Goal: Information Seeking & Learning: Learn about a topic

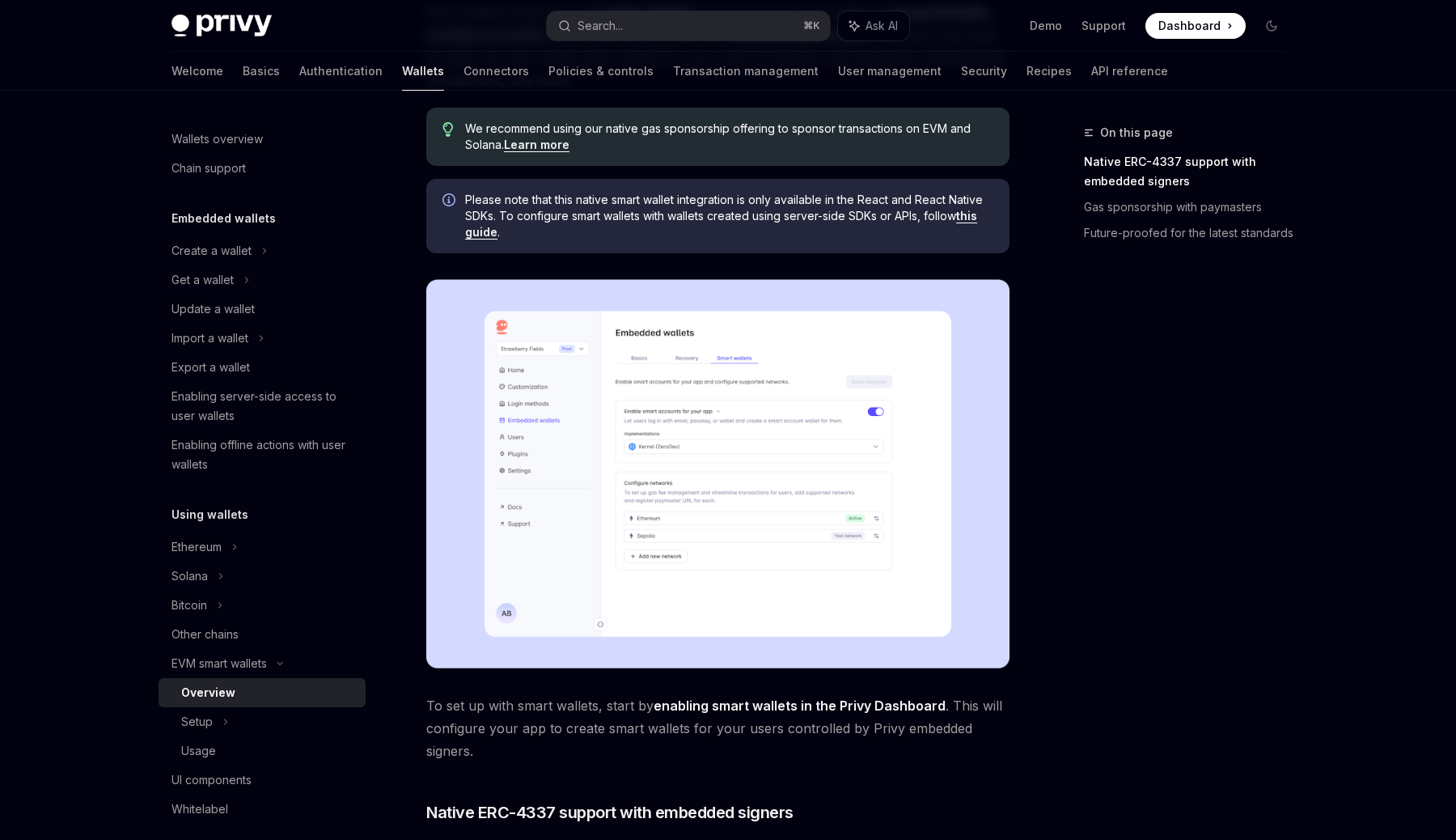
scroll to position [216, 0]
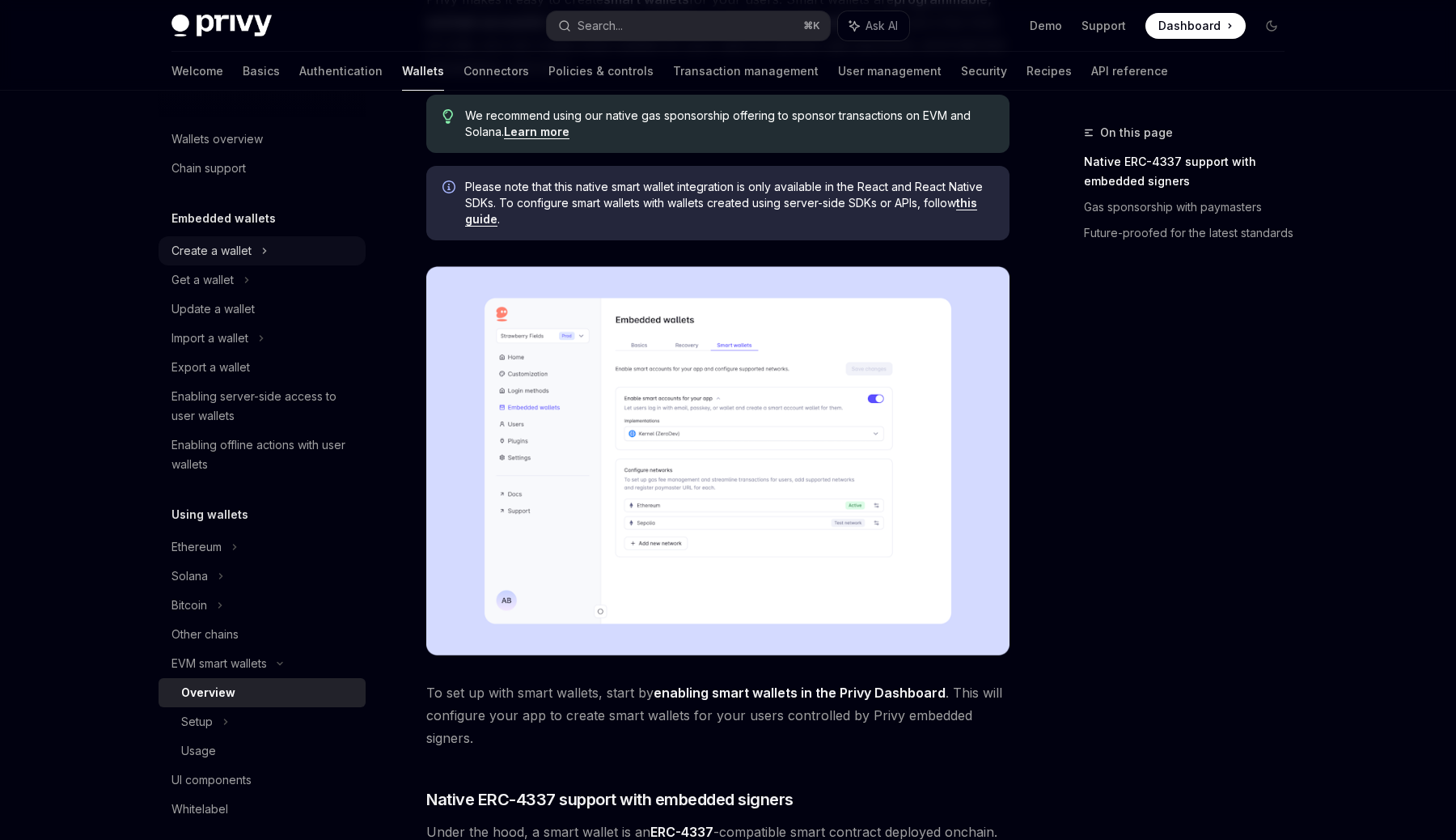
click at [260, 257] on div "Create a wallet" at bounding box center [261, 251] width 207 height 29
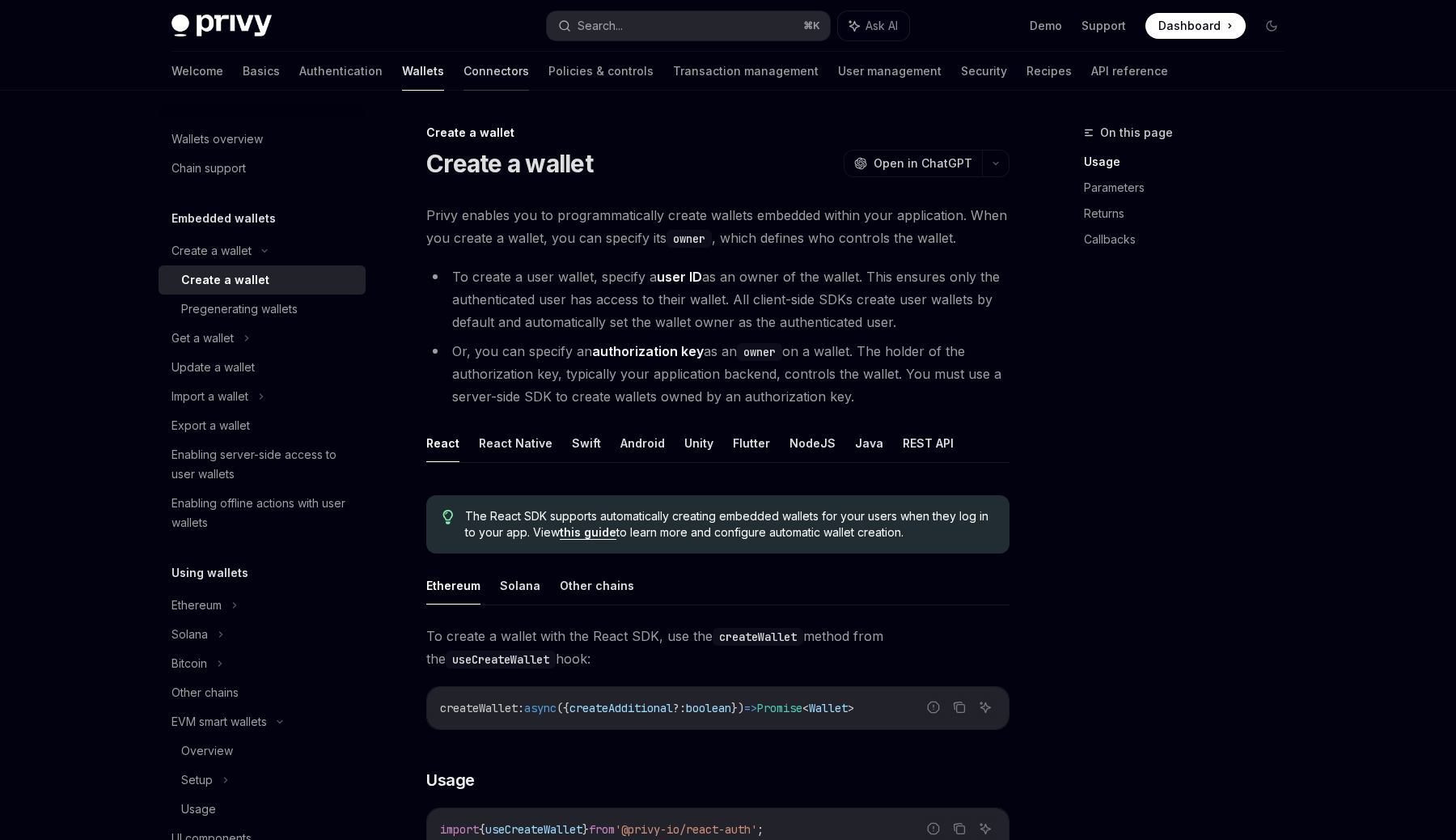
click at [464, 72] on link "Connectors" at bounding box center [497, 71] width 66 height 39
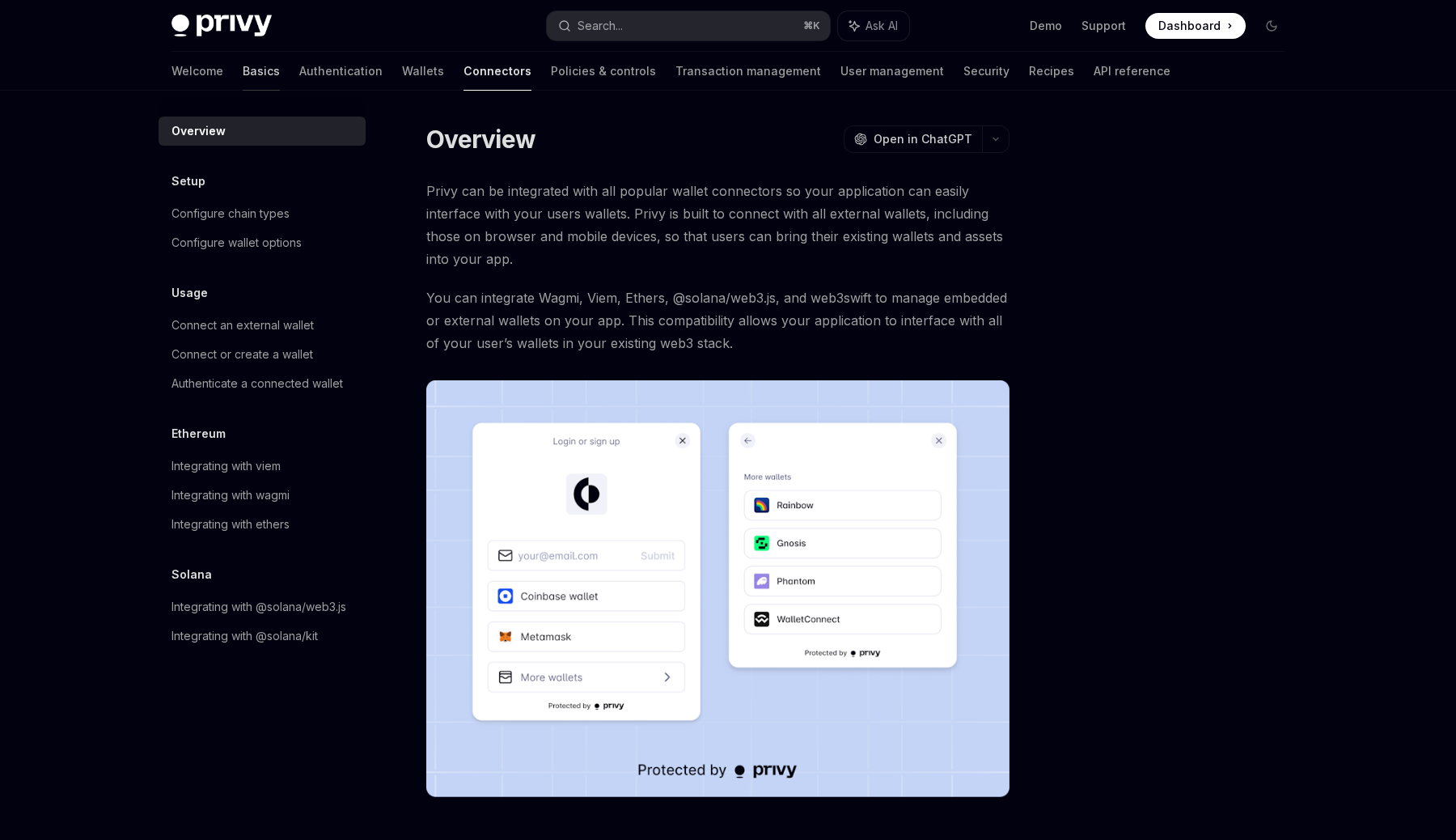
click at [243, 76] on link "Basics" at bounding box center [261, 71] width 37 height 39
type textarea "*"
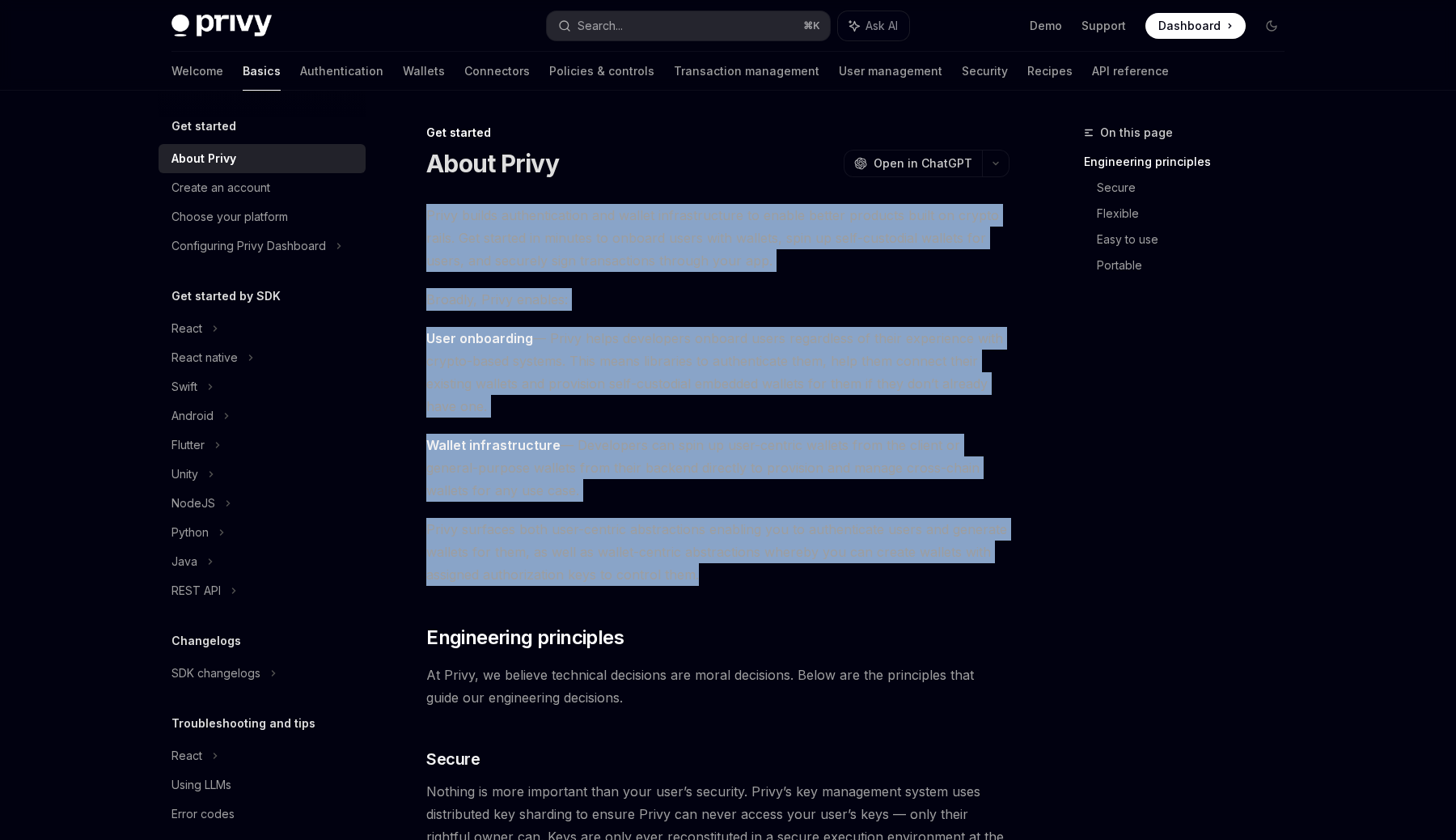
drag, startPoint x: 428, startPoint y: 214, endPoint x: 818, endPoint y: 584, distance: 537.6
